Goal: Find specific fact: Find specific fact

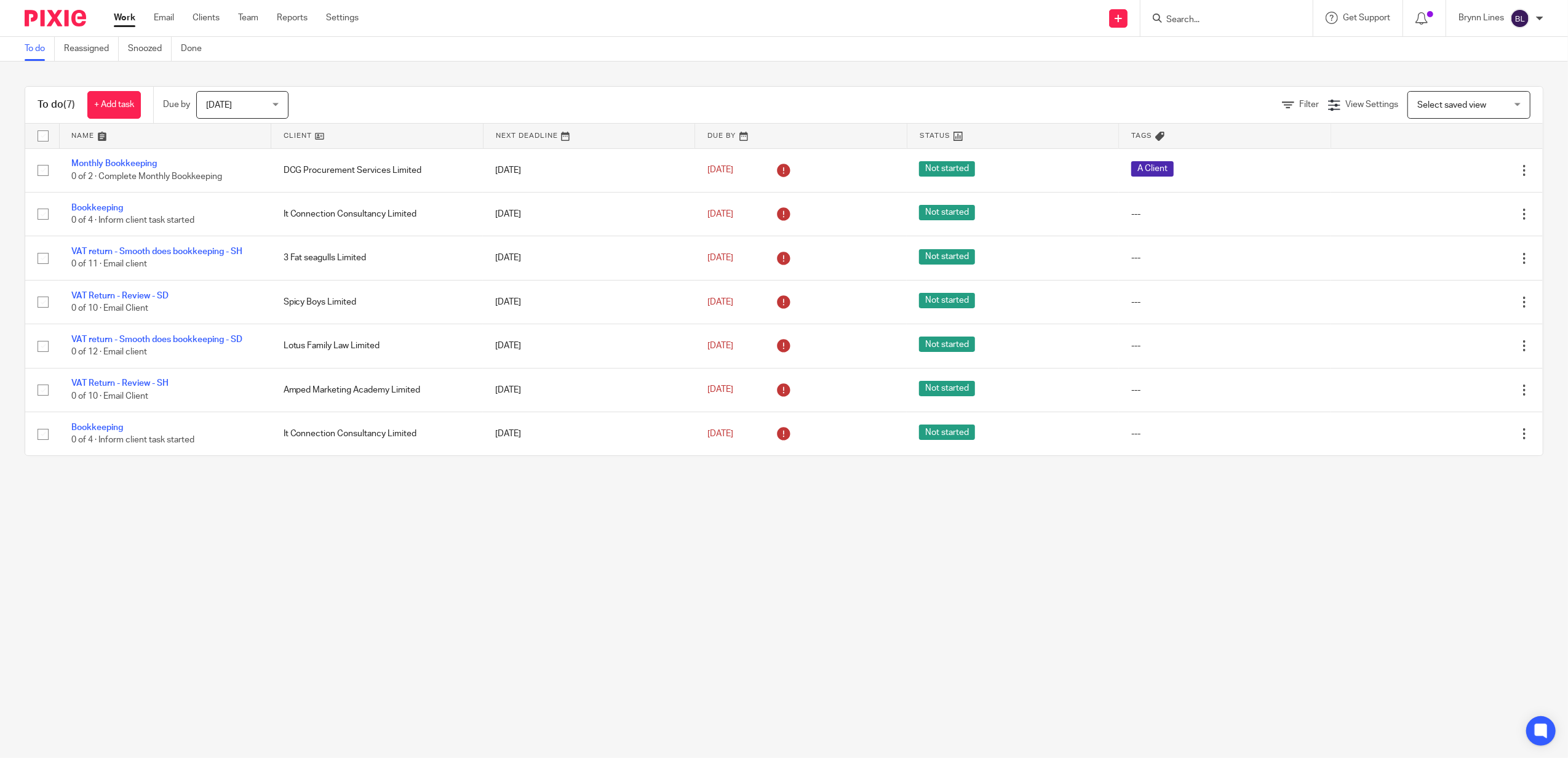
click at [1180, 26] on div at bounding box center [1227, 18] width 172 height 36
drag, startPoint x: 1180, startPoint y: 19, endPoint x: 1182, endPoint y: 24, distance: 5.4
click at [1183, 26] on div at bounding box center [1227, 18] width 172 height 36
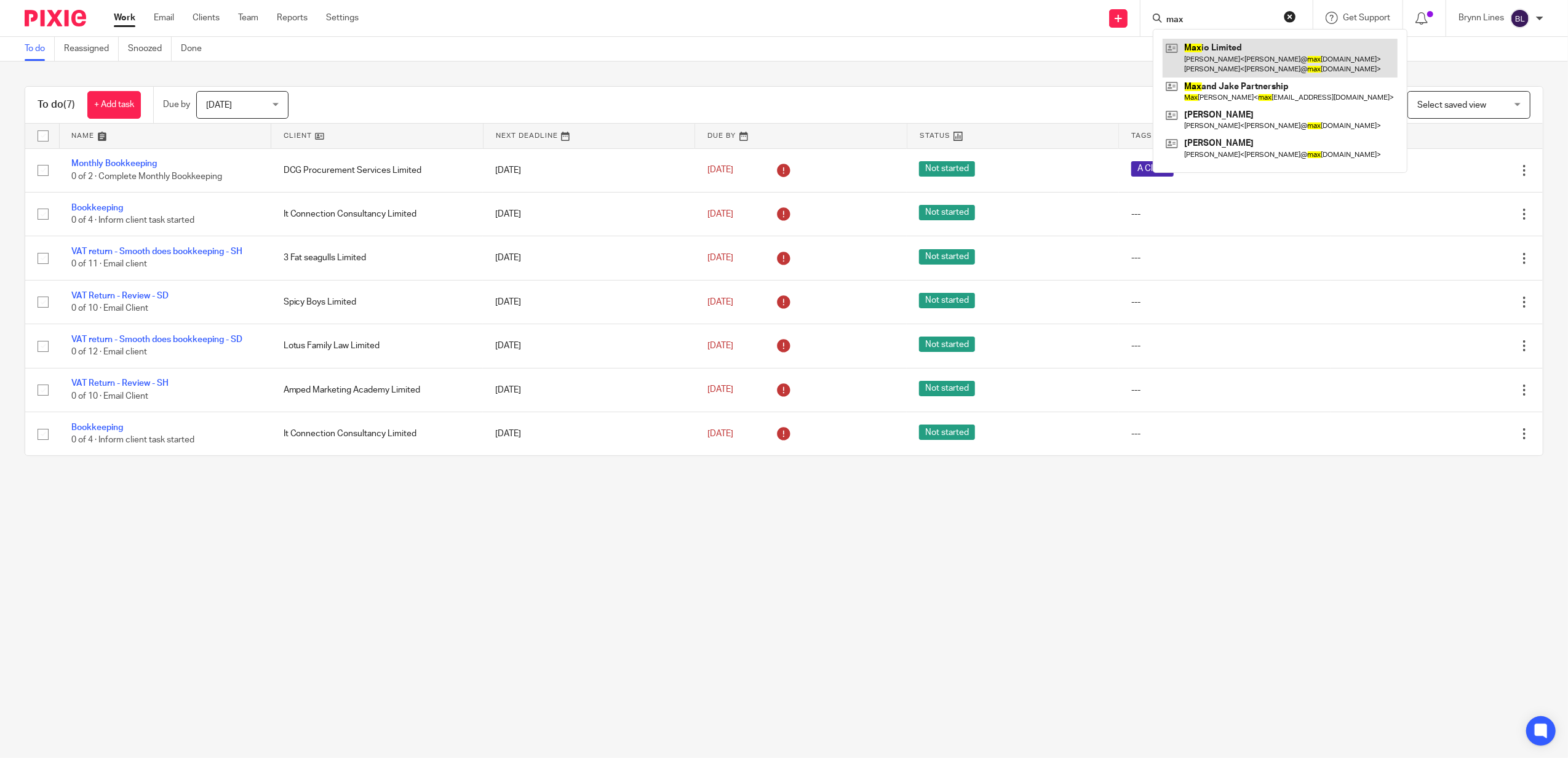
type input "max"
click at [1206, 46] on link at bounding box center [1280, 57] width 235 height 38
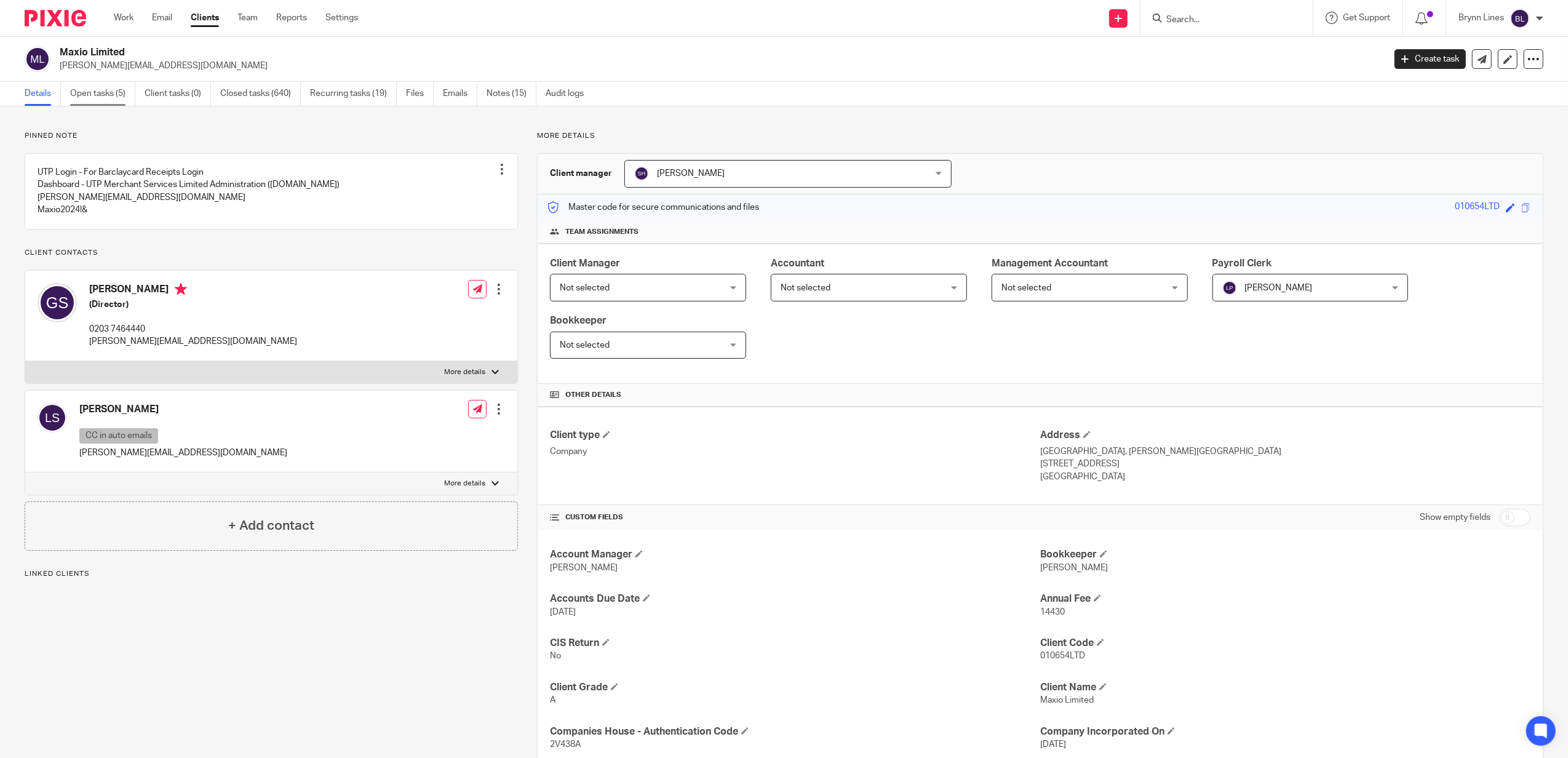
click at [76, 89] on link "Open tasks (5)" at bounding box center [102, 94] width 65 height 24
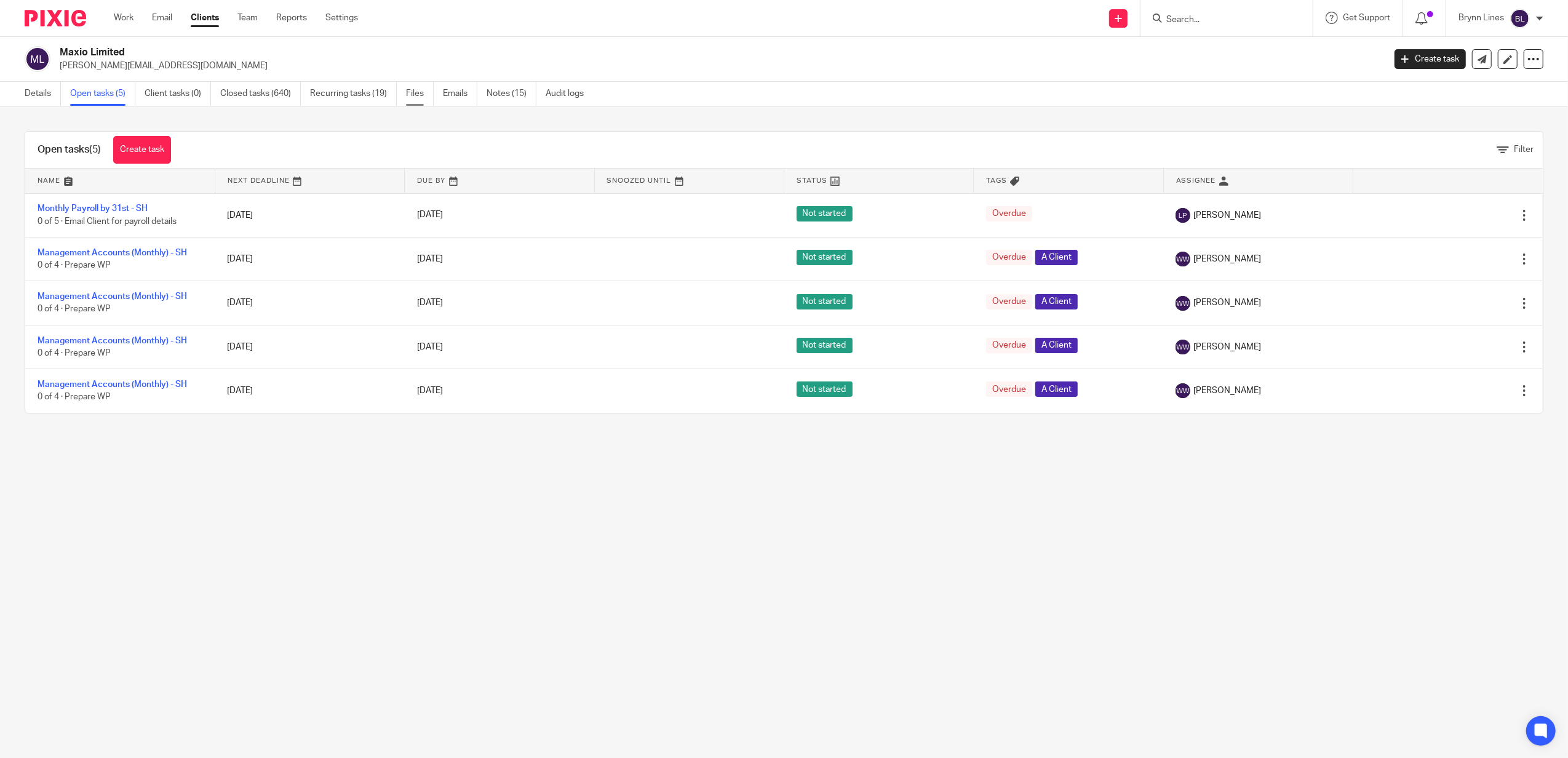
click at [411, 90] on link "Files" at bounding box center [419, 94] width 27 height 24
click at [510, 94] on link "Notes (15)" at bounding box center [511, 94] width 50 height 24
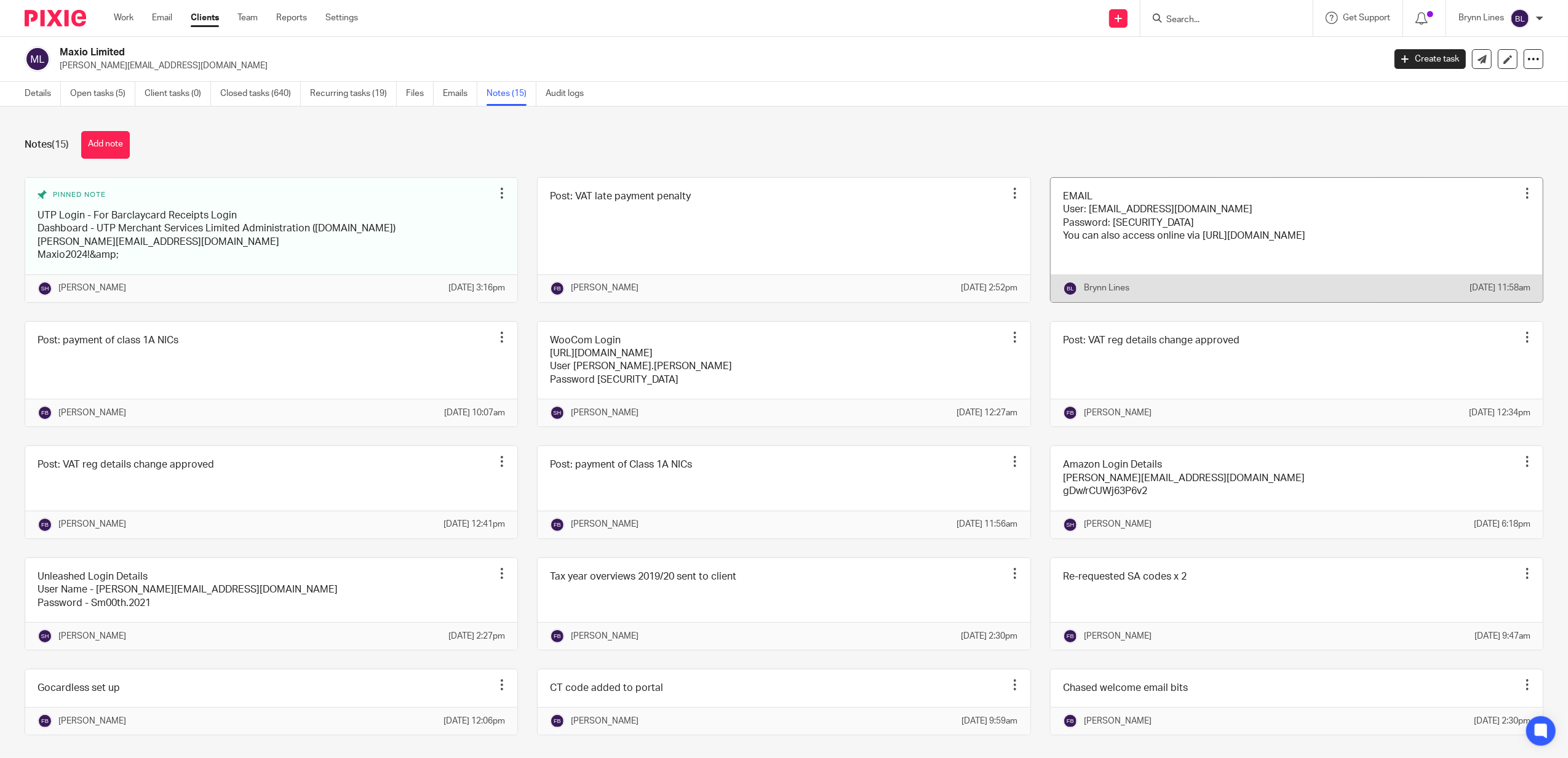
click at [1130, 240] on link at bounding box center [1296, 240] width 492 height 124
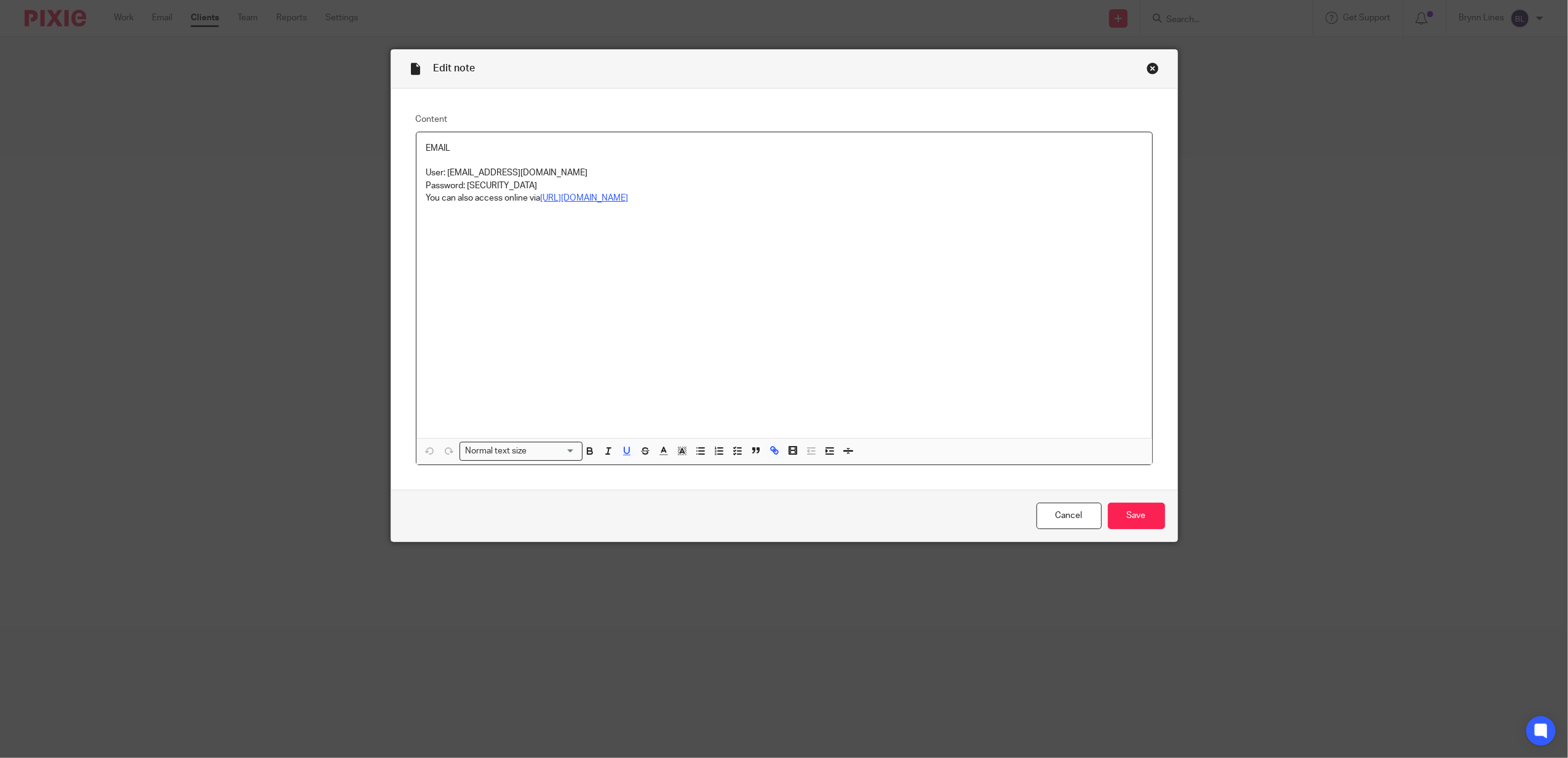
click at [594, 194] on u "https://outlook.office.com" at bounding box center [584, 198] width 88 height 9
click at [590, 198] on u "https://outlook.office.com" at bounding box center [584, 198] width 88 height 9
click at [549, 220] on link "https://outlook.office.com" at bounding box center [534, 222] width 88 height 12
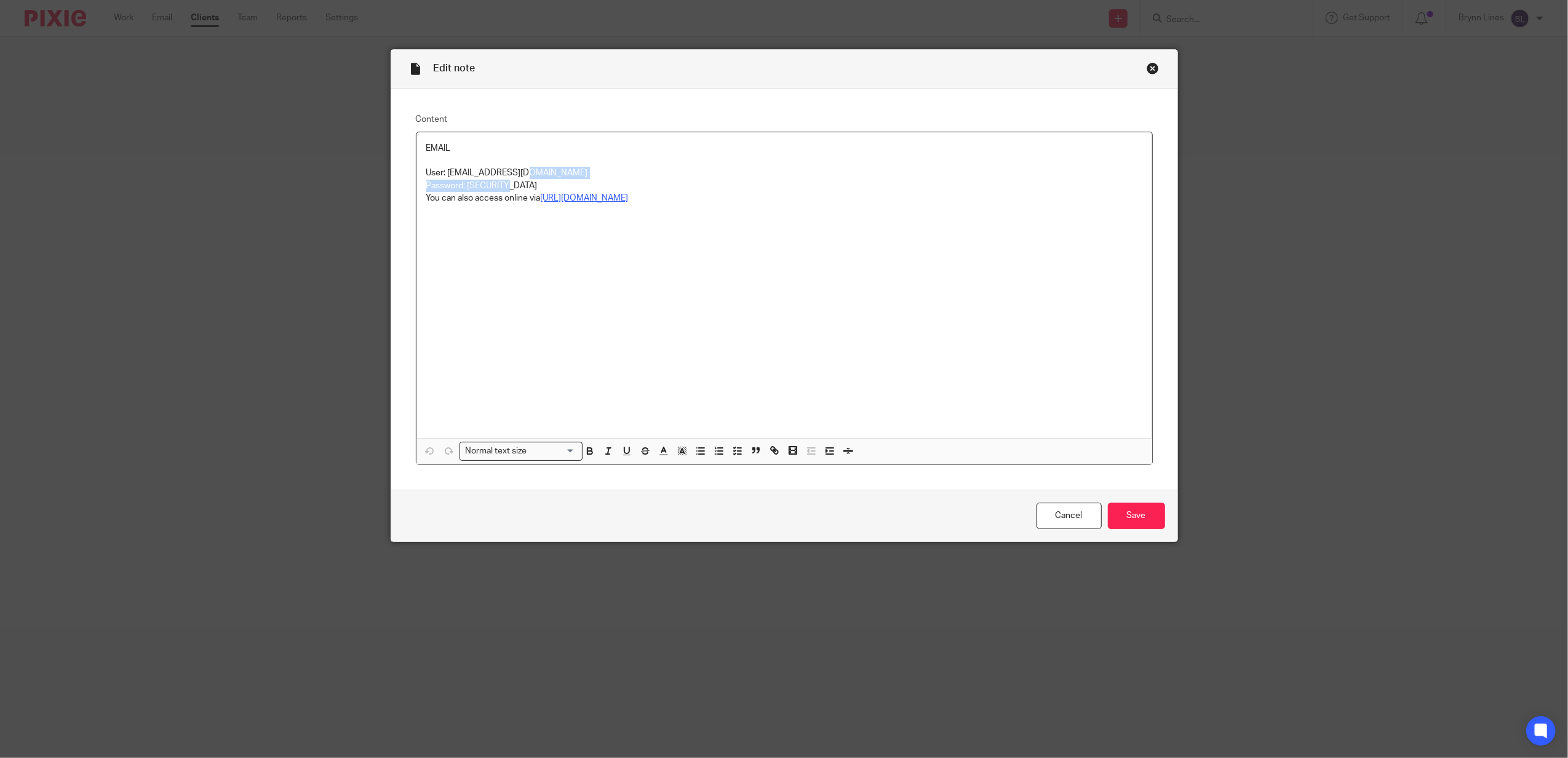
drag, startPoint x: 545, startPoint y: 180, endPoint x: 530, endPoint y: 183, distance: 15.3
click at [511, 184] on div "EMAIL User: accounts@maxio.uk Password: K*333793590560ah You can also access on…" at bounding box center [784, 285] width 736 height 306
click at [584, 189] on p "Password: K*333793590560ah" at bounding box center [784, 186] width 716 height 12
drag, startPoint x: 544, startPoint y: 182, endPoint x: 463, endPoint y: 186, distance: 81.1
click at [463, 186] on p "Password: K*333793590560ah" at bounding box center [784, 186] width 716 height 12
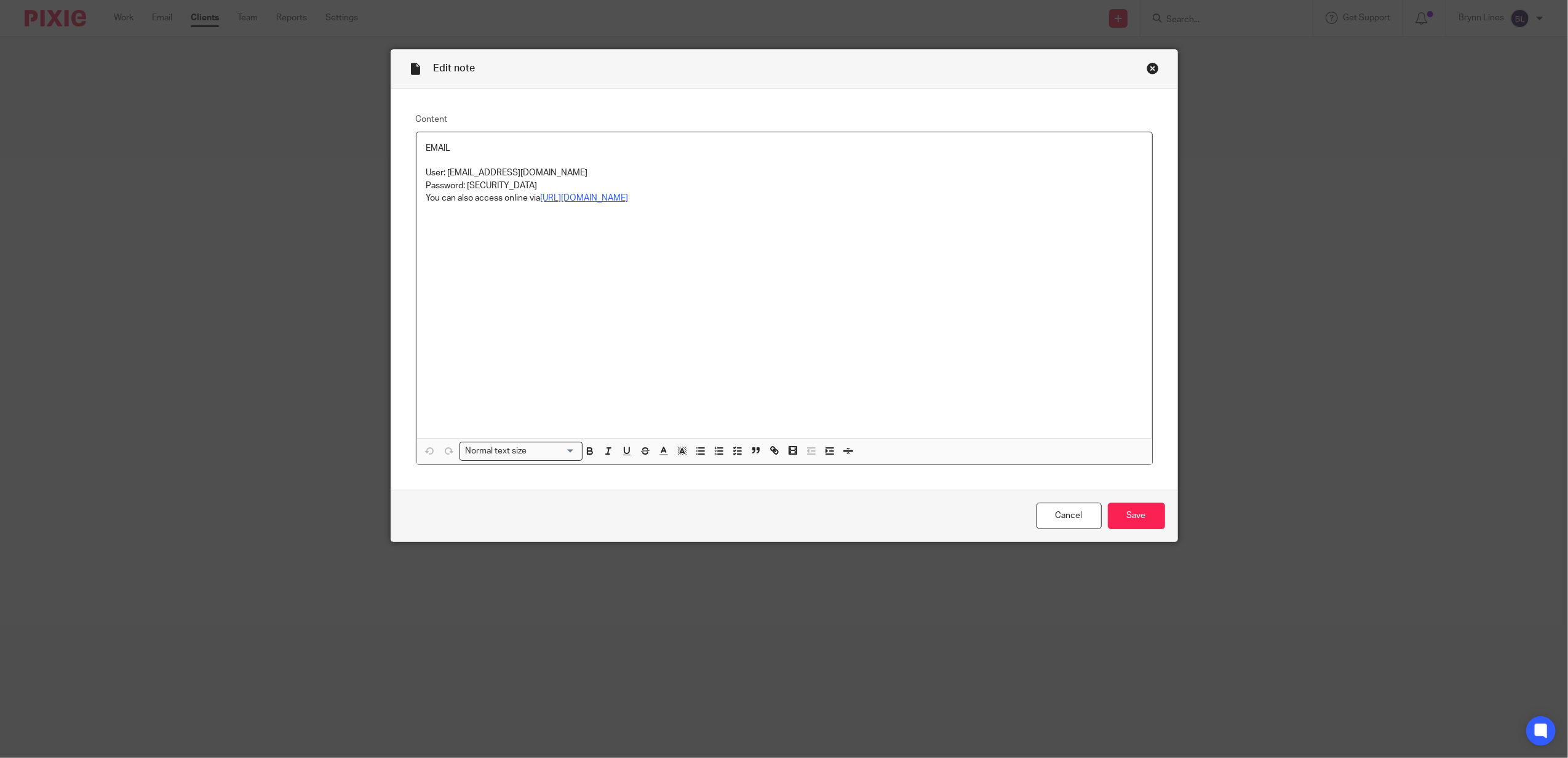
copy p "K*333793590560ah"
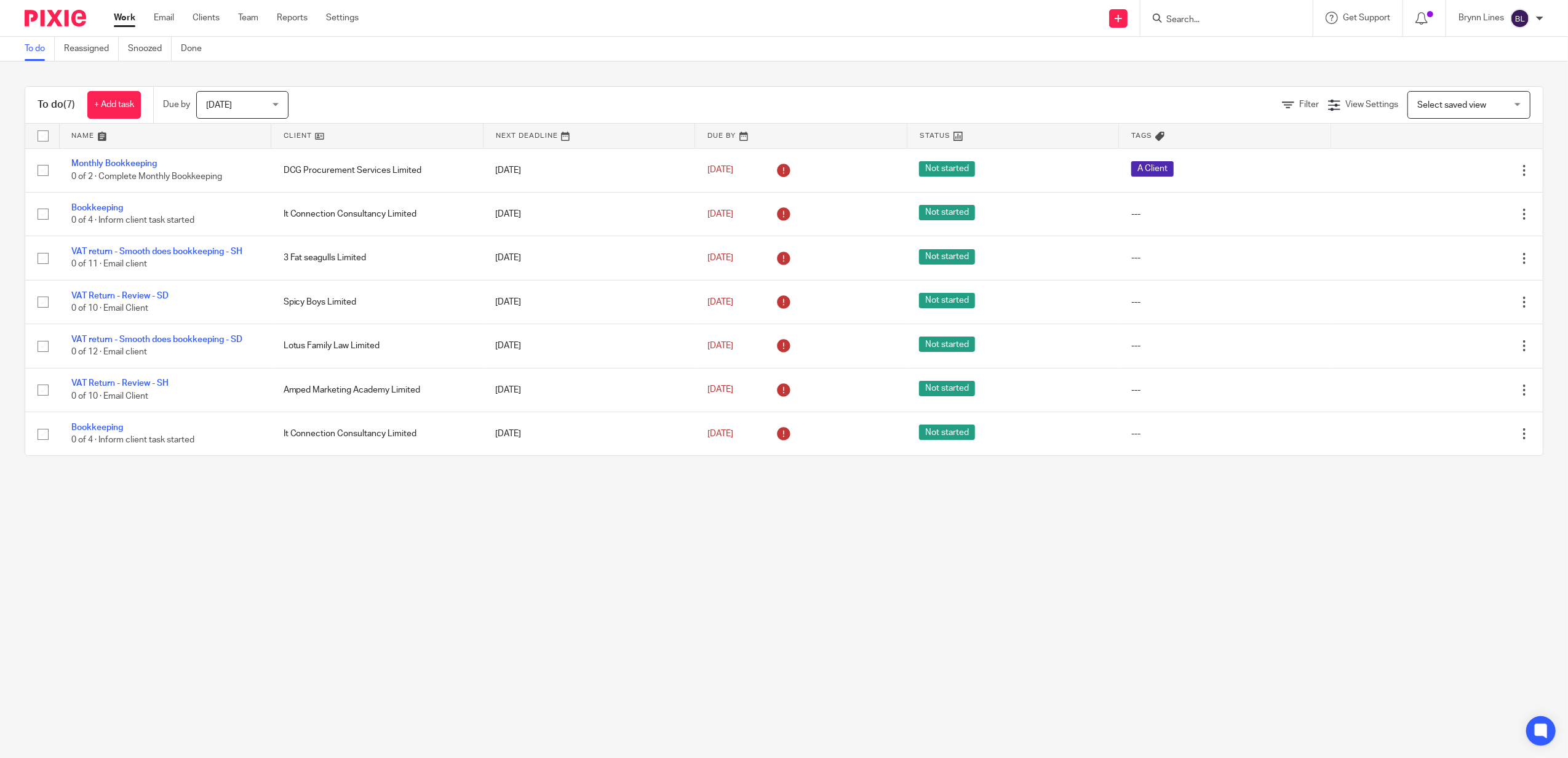
click at [1217, 17] on input "Search" at bounding box center [1220, 21] width 110 height 11
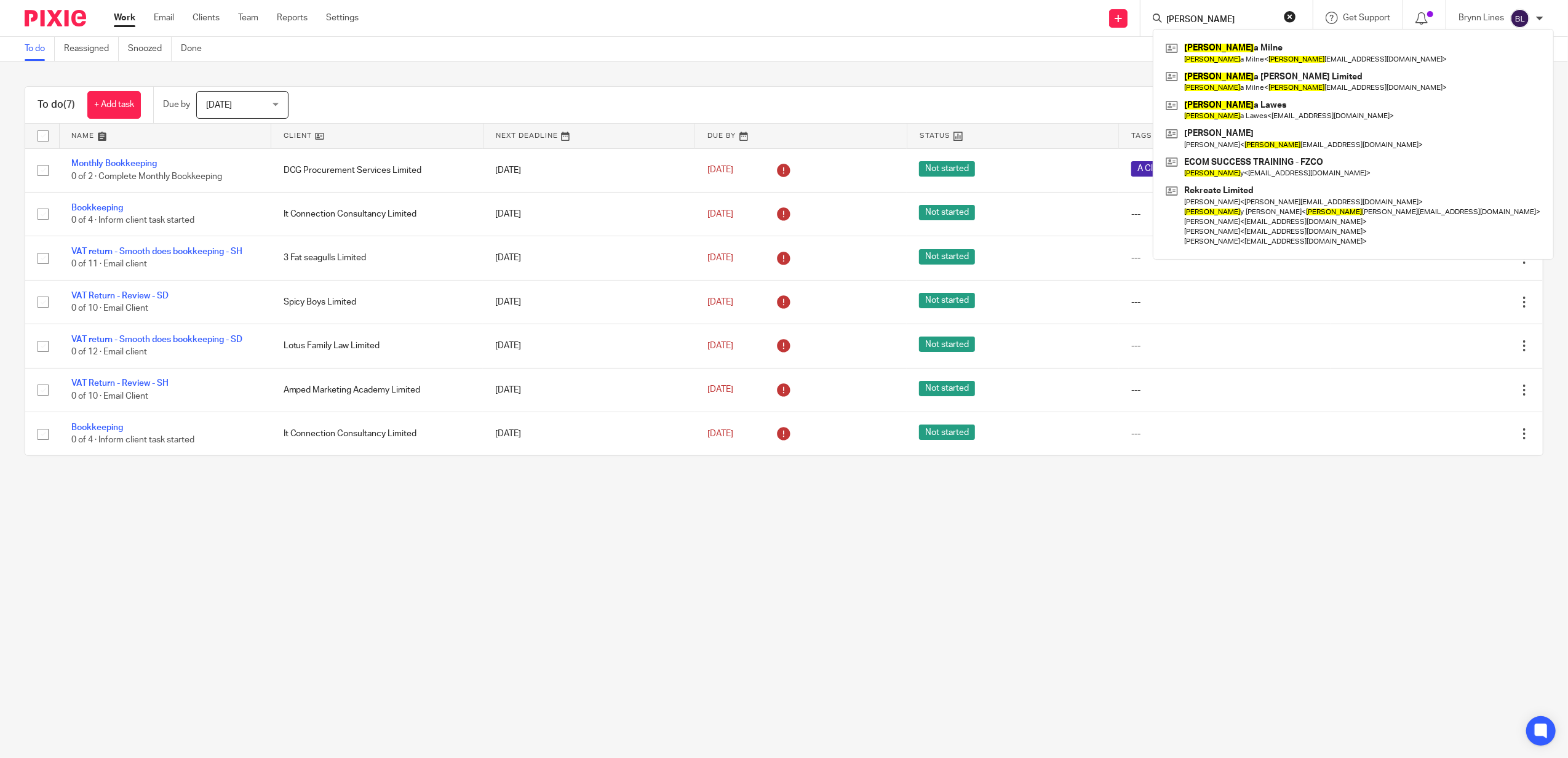
type input "joann"
click button "submit" at bounding box center [0, 0] width 0 height 0
click at [1231, 75] on link at bounding box center [1353, 81] width 381 height 28
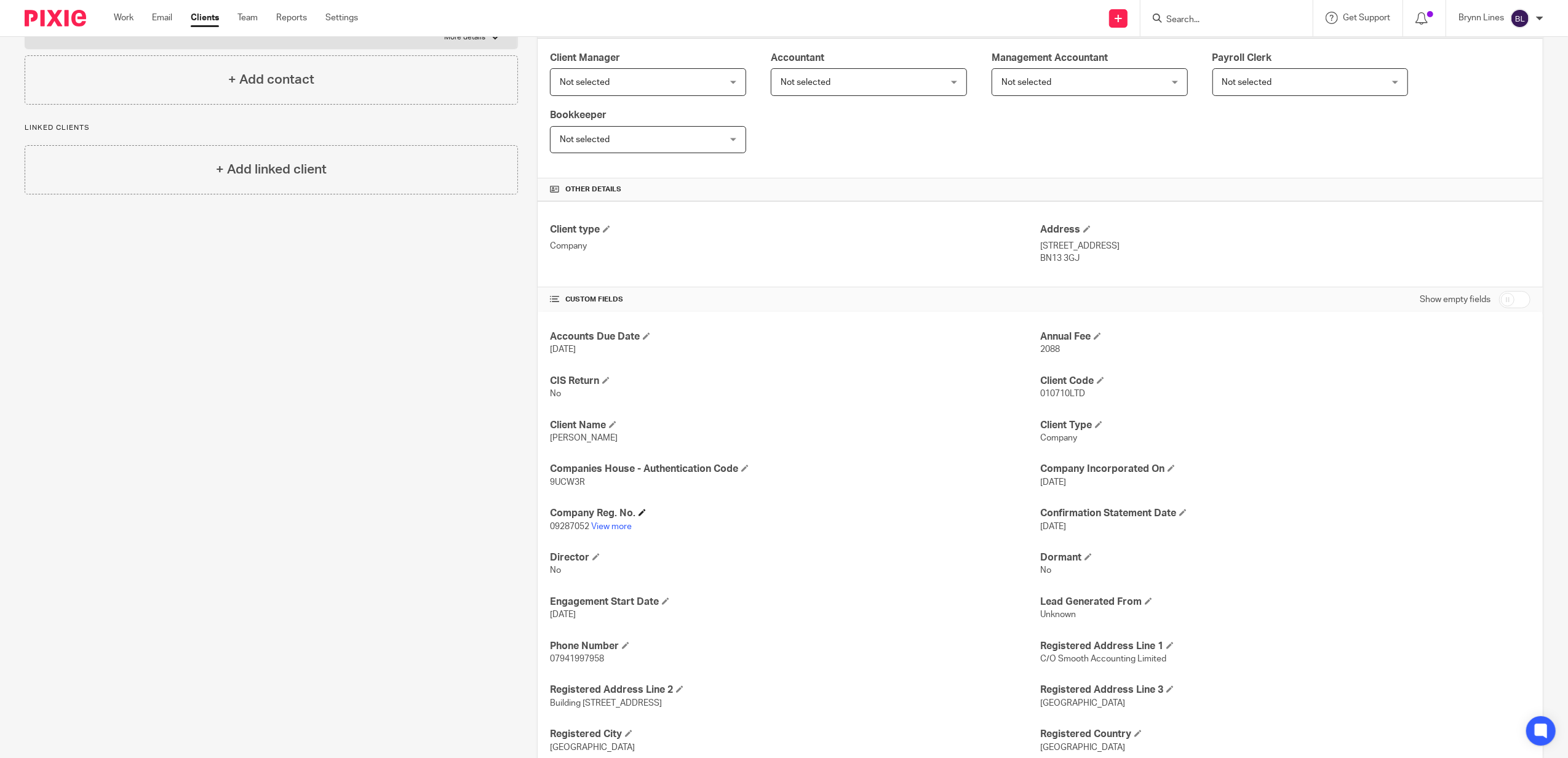
scroll to position [246, 0]
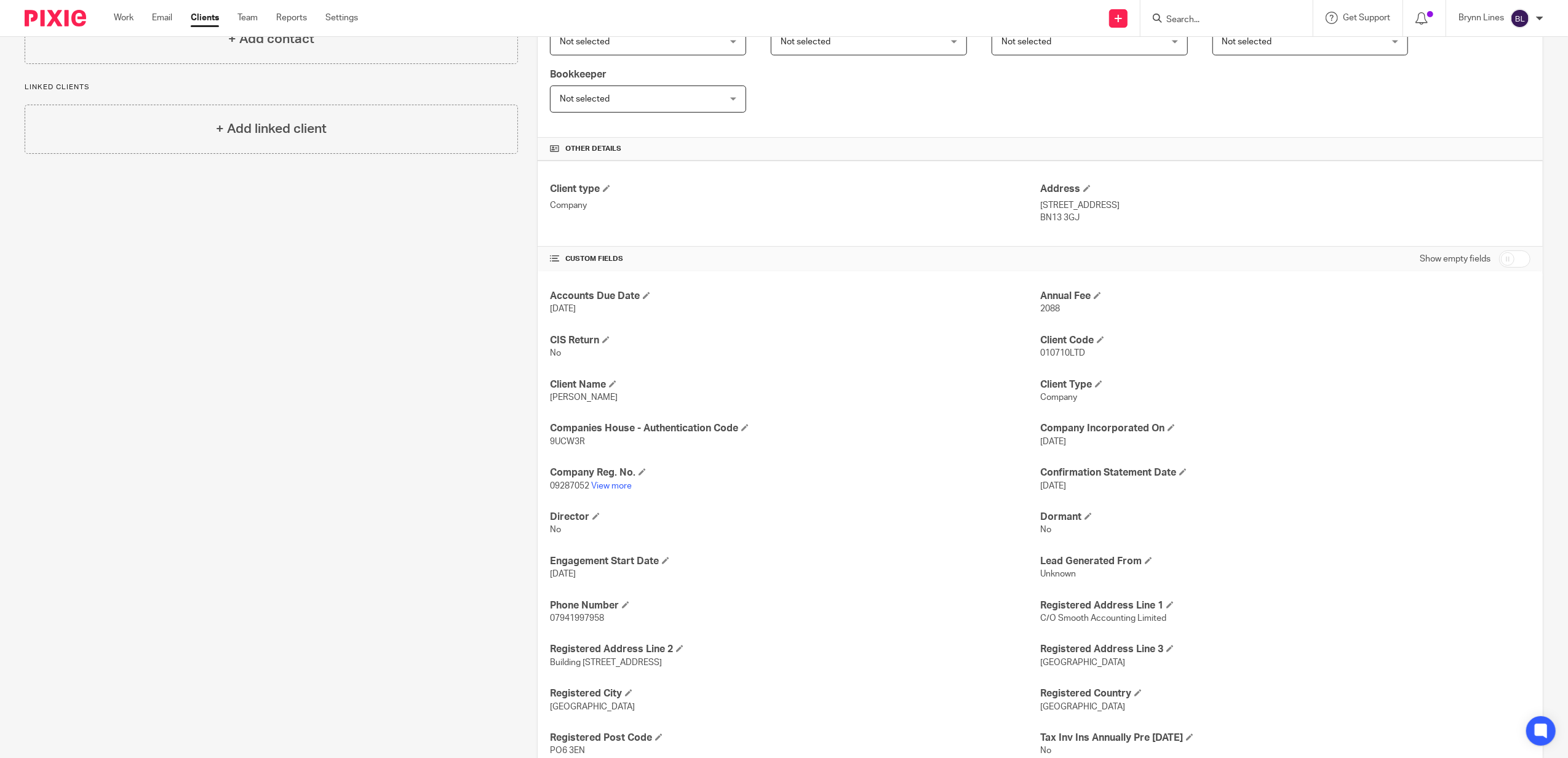
click at [576, 448] on p "9UCW3R" at bounding box center [795, 442] width 490 height 12
copy span "9UCW3R"
